Goal: Task Accomplishment & Management: Use online tool/utility

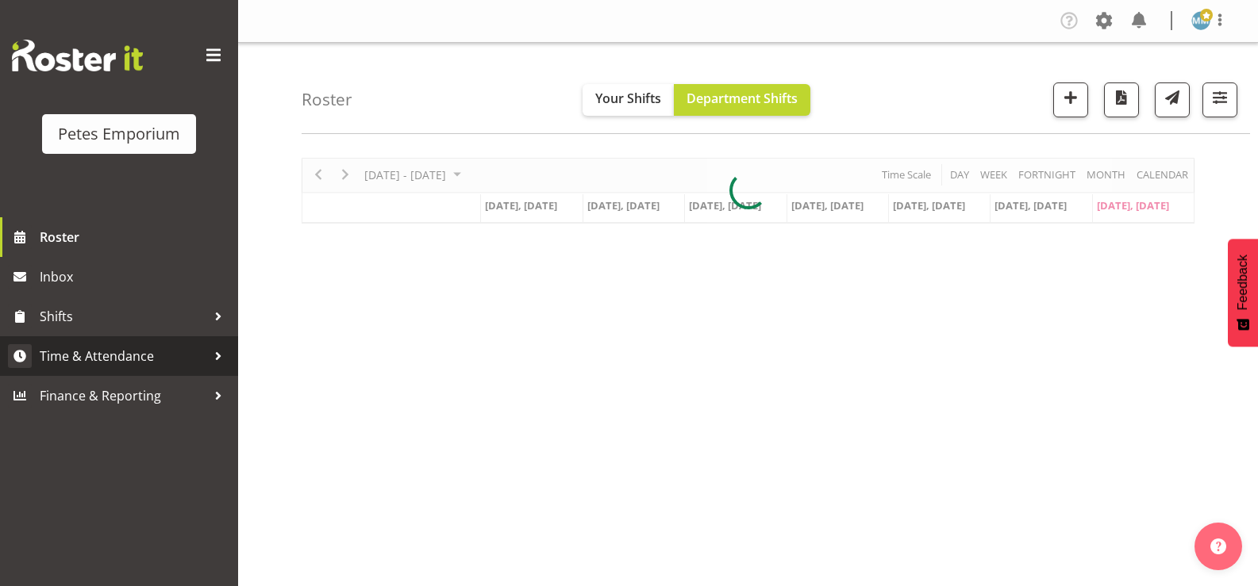
click at [152, 362] on span "Time & Attendance" at bounding box center [123, 356] width 167 height 24
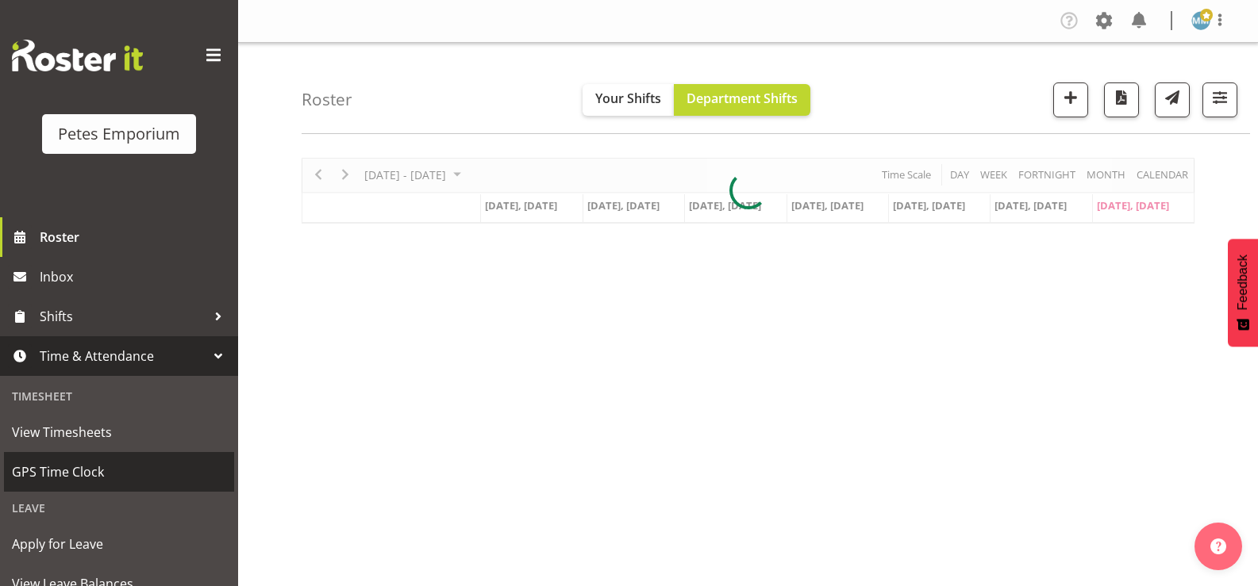
click at [100, 466] on span "GPS Time Clock" at bounding box center [119, 472] width 214 height 24
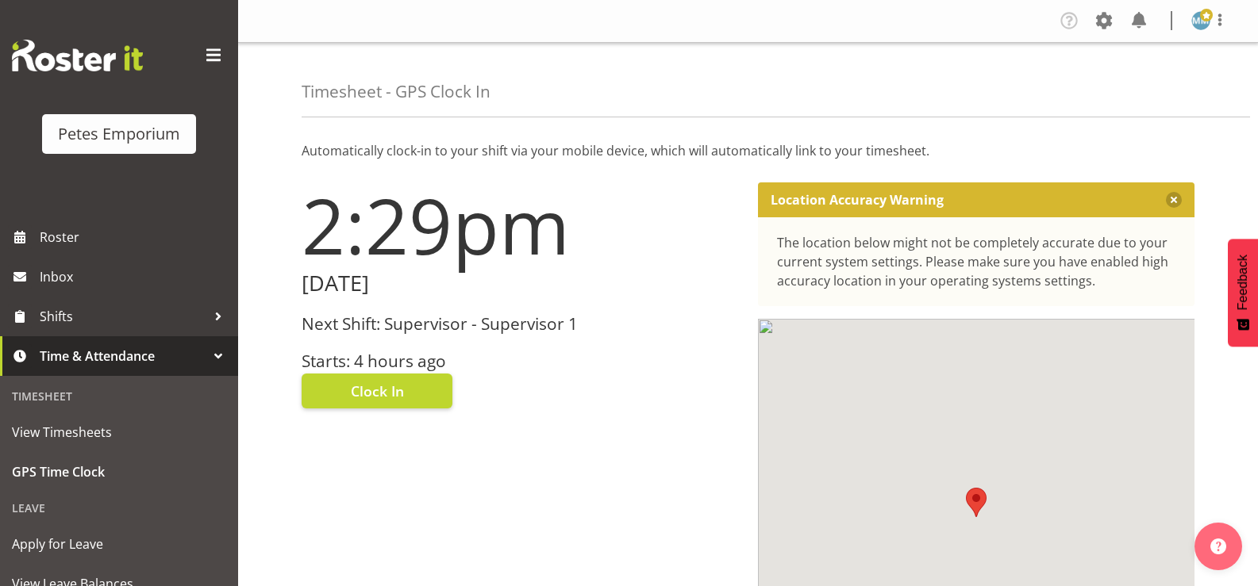
click at [379, 363] on h3 "Starts: 4 hours ago" at bounding box center [520, 361] width 437 height 18
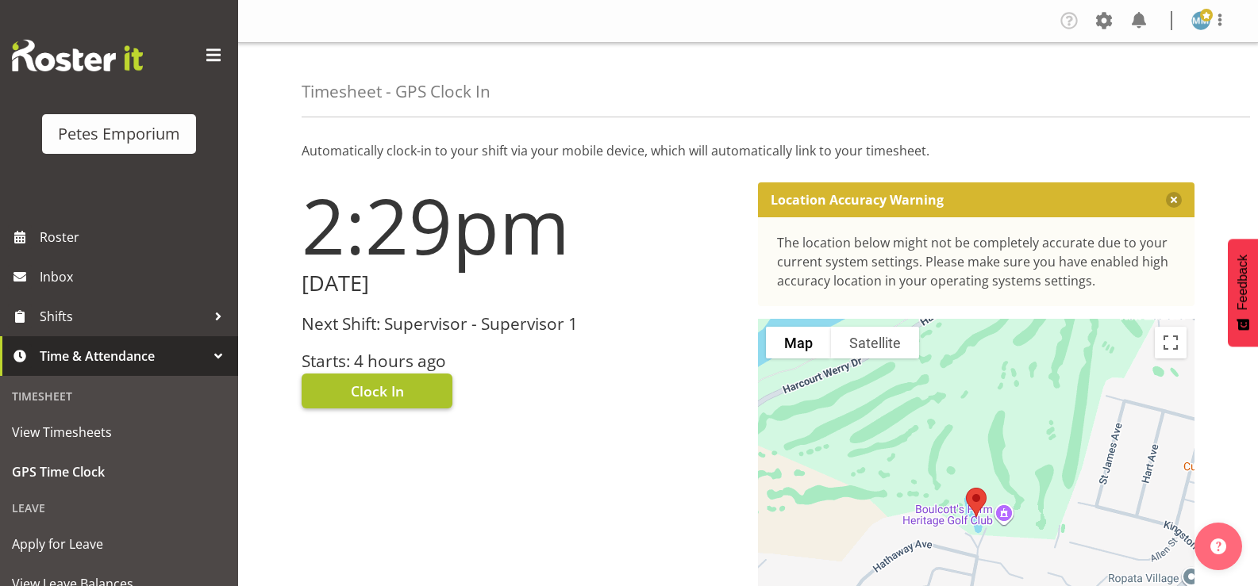
click at [377, 388] on span "Clock In" at bounding box center [377, 391] width 53 height 21
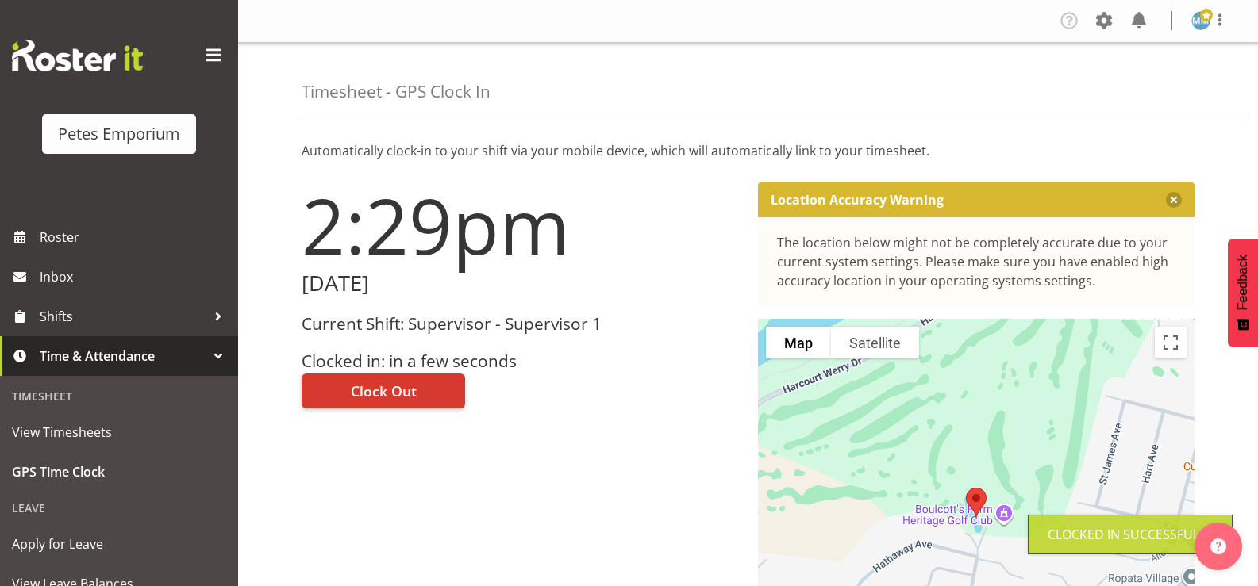
click at [1205, 30] on figure at bounding box center [1200, 20] width 19 height 19
click at [1136, 85] on link "Log Out" at bounding box center [1153, 83] width 152 height 29
